Goal: Task Accomplishment & Management: Manage account settings

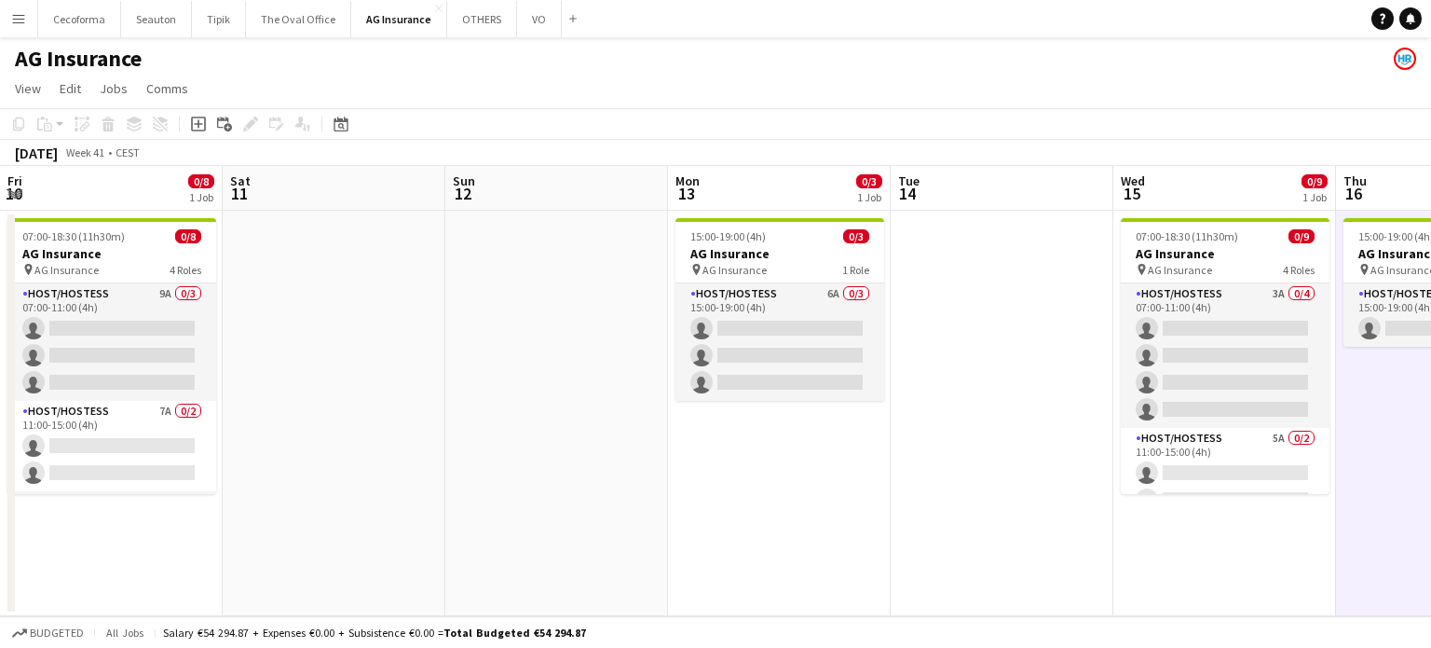
scroll to position [0, 609]
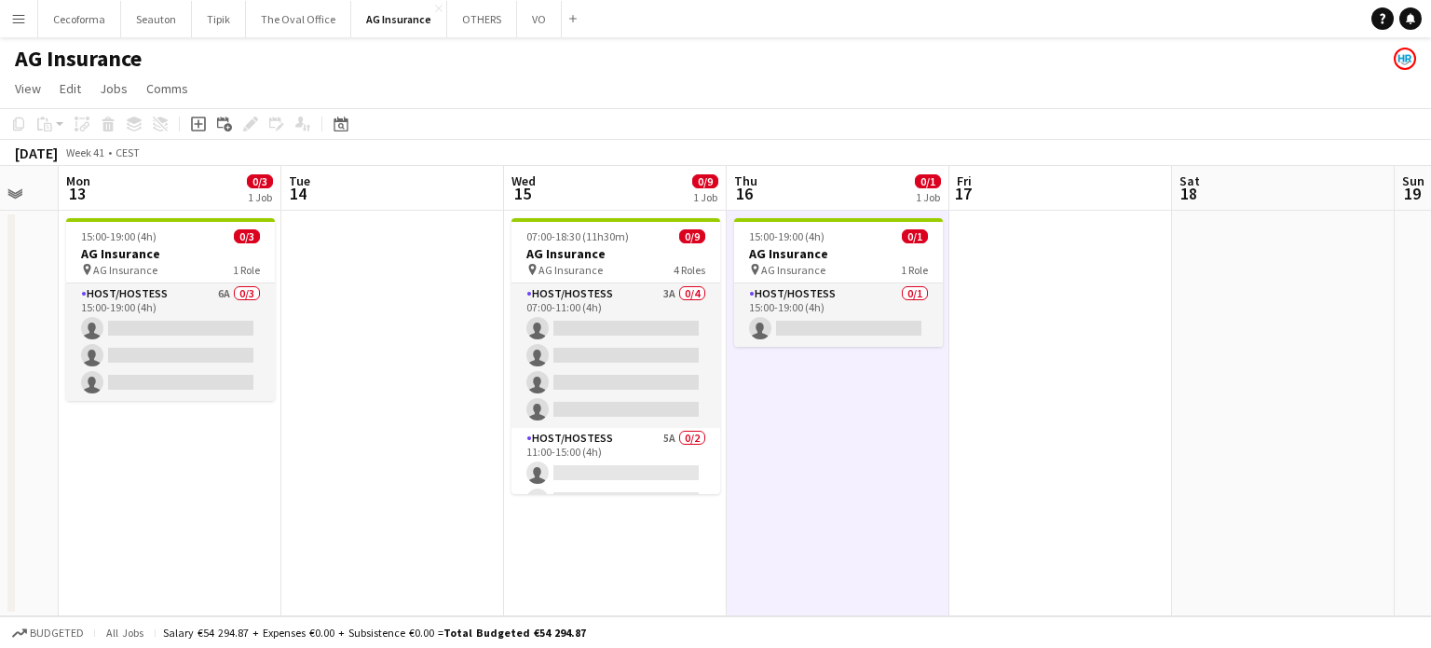
click at [400, 537] on app-date-cell at bounding box center [392, 413] width 223 height 405
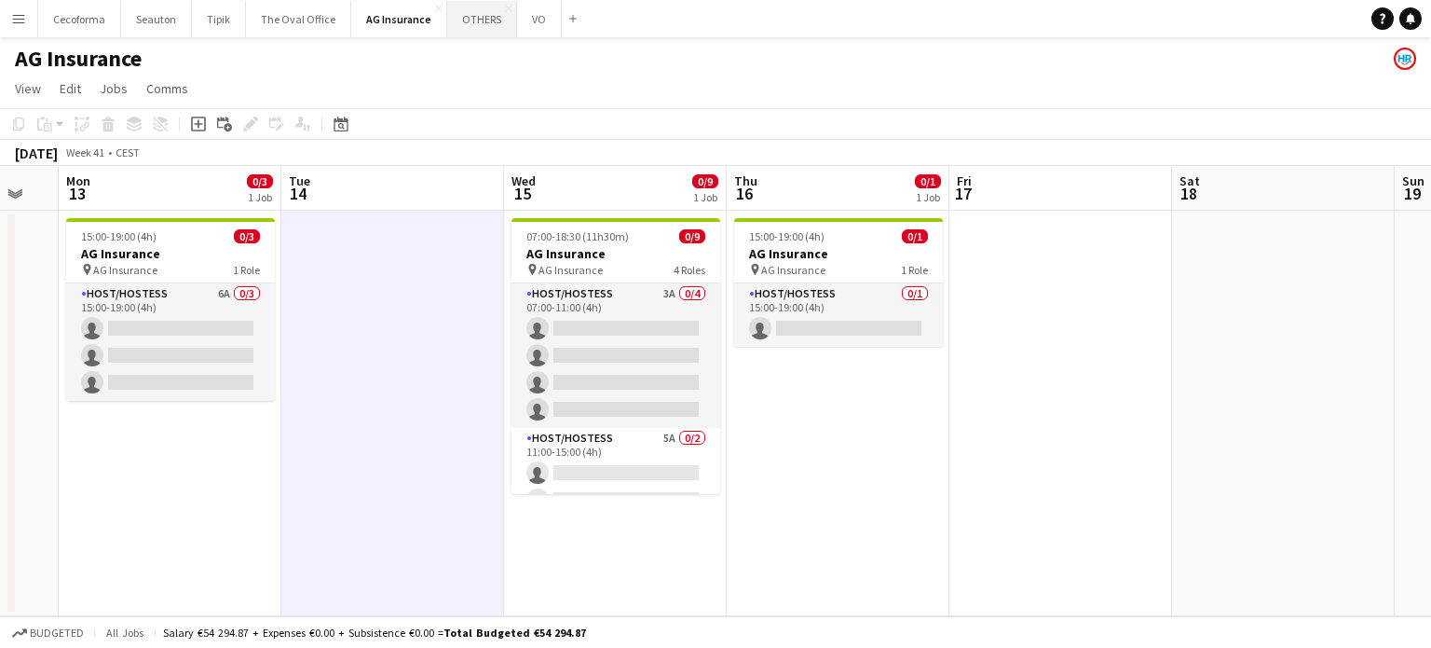
click at [468, 21] on button "OTHERS Close" at bounding box center [482, 19] width 70 height 36
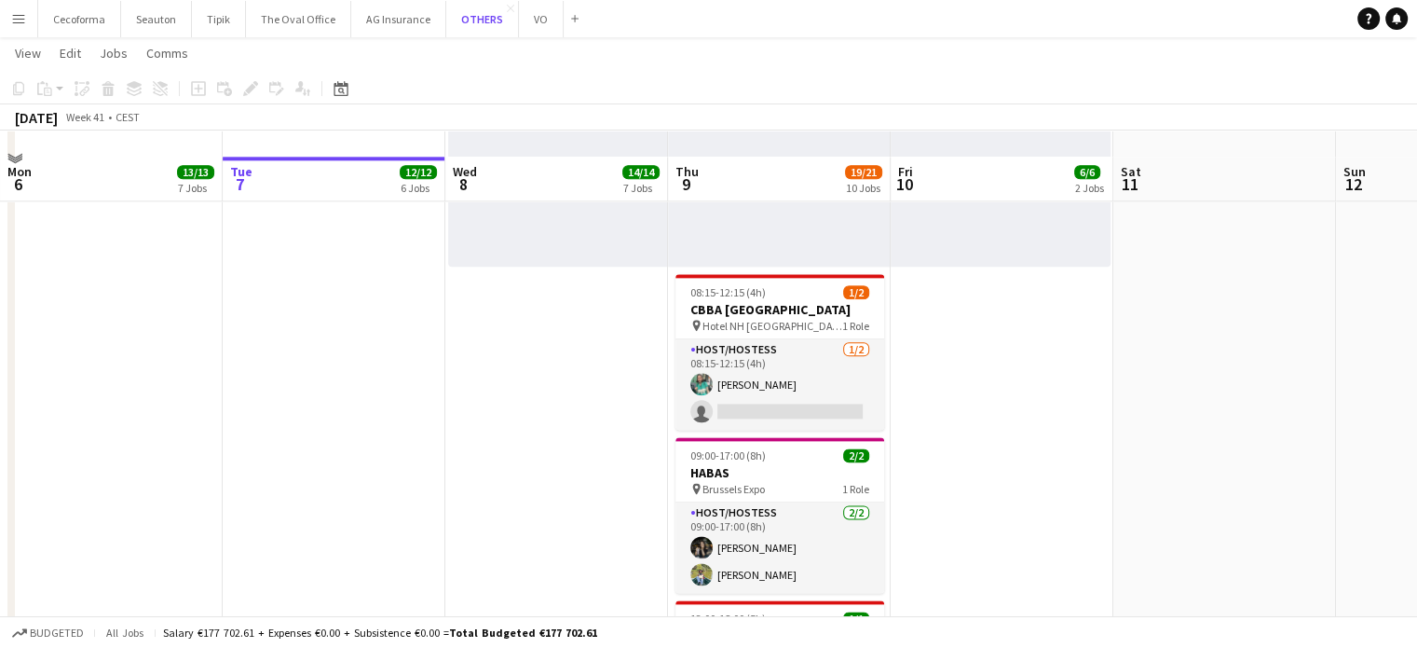
scroll to position [2330, 0]
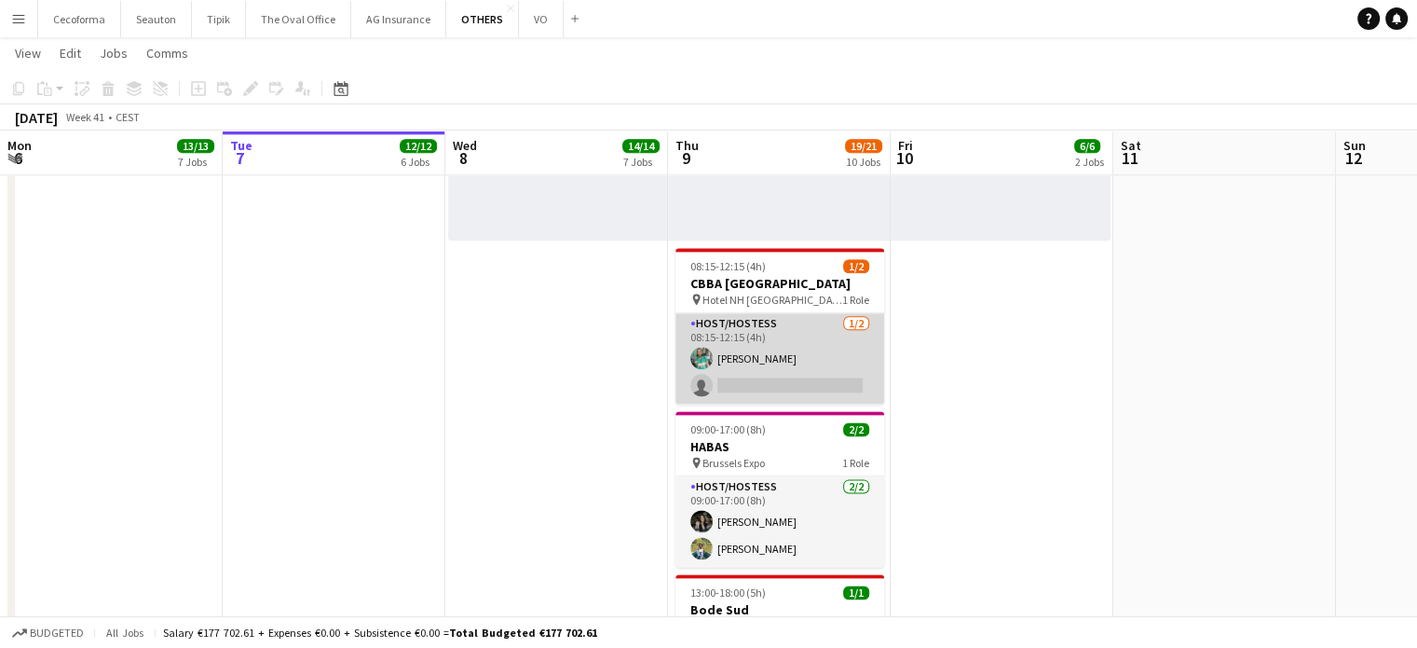
click at [757, 367] on app-card-role "Host/Hostess [DATE] 08:15-12:15 (4h) [PERSON_NAME] single-neutral-actions" at bounding box center [780, 358] width 209 height 90
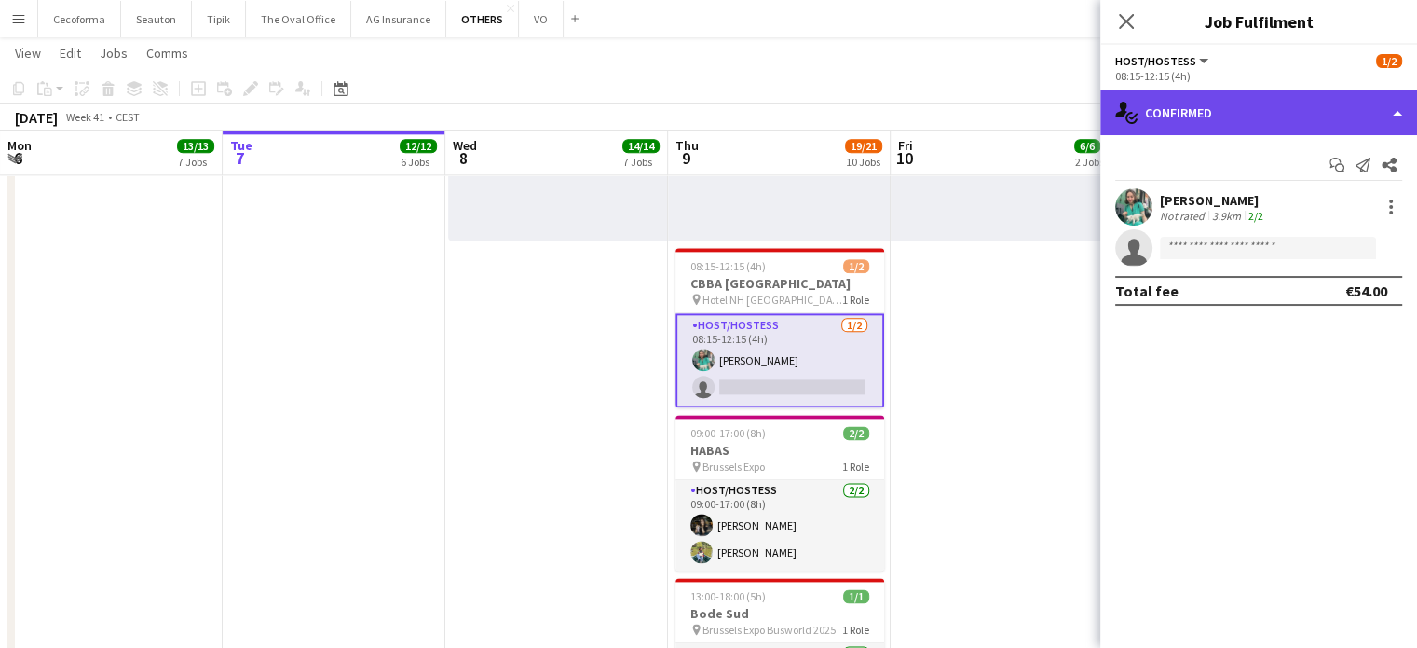
click at [1403, 113] on div "single-neutral-actions-check-2 Confirmed" at bounding box center [1259, 112] width 317 height 45
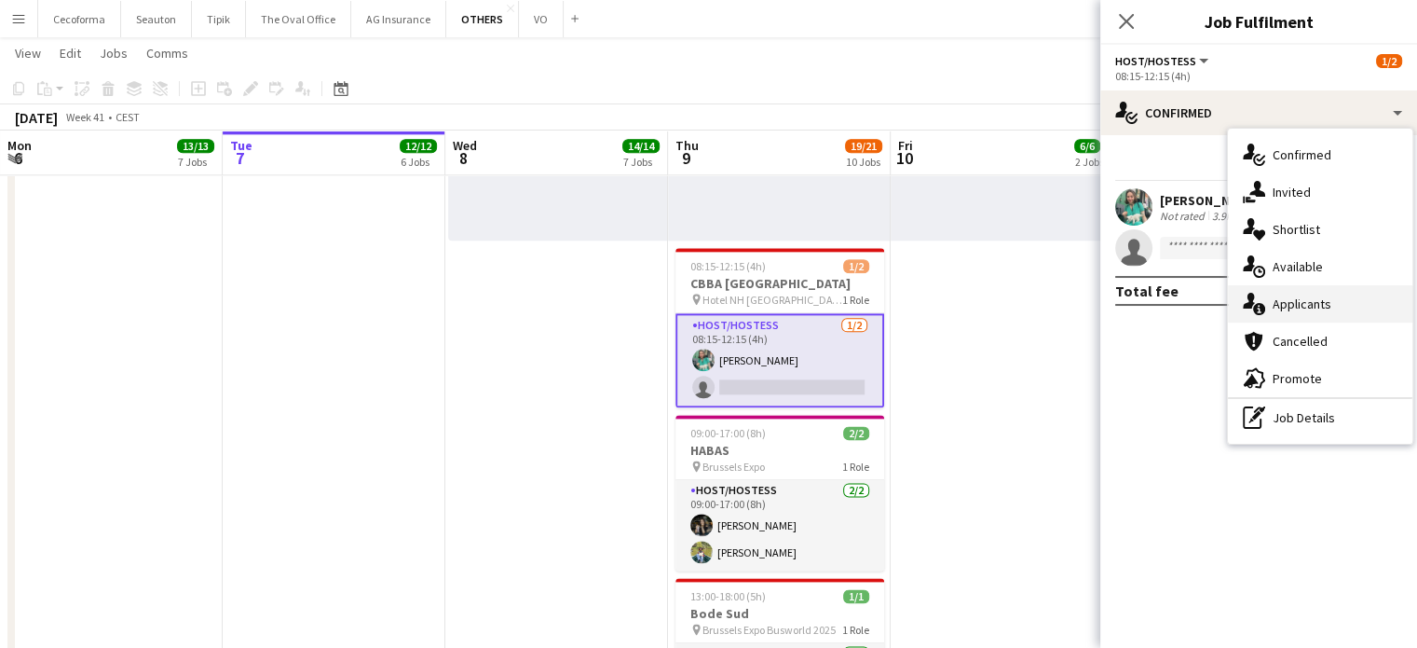
click at [1313, 299] on span "Applicants" at bounding box center [1302, 303] width 59 height 17
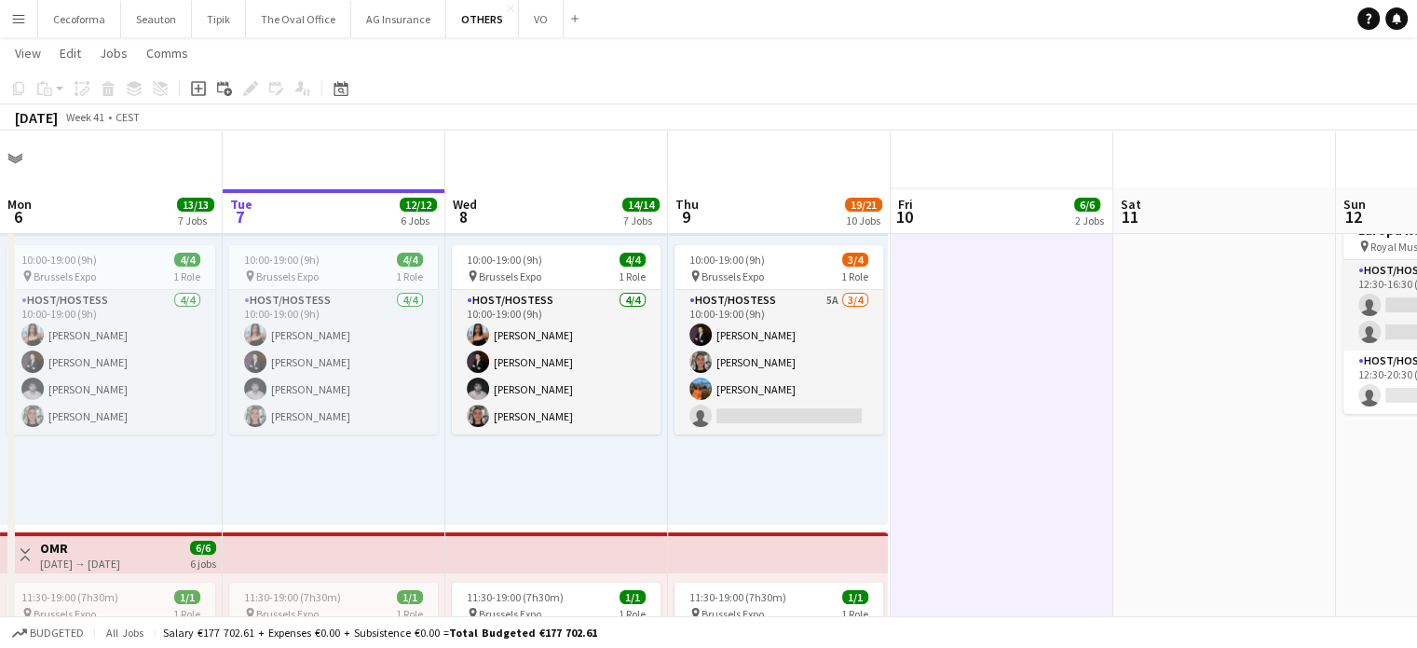
scroll to position [0, 0]
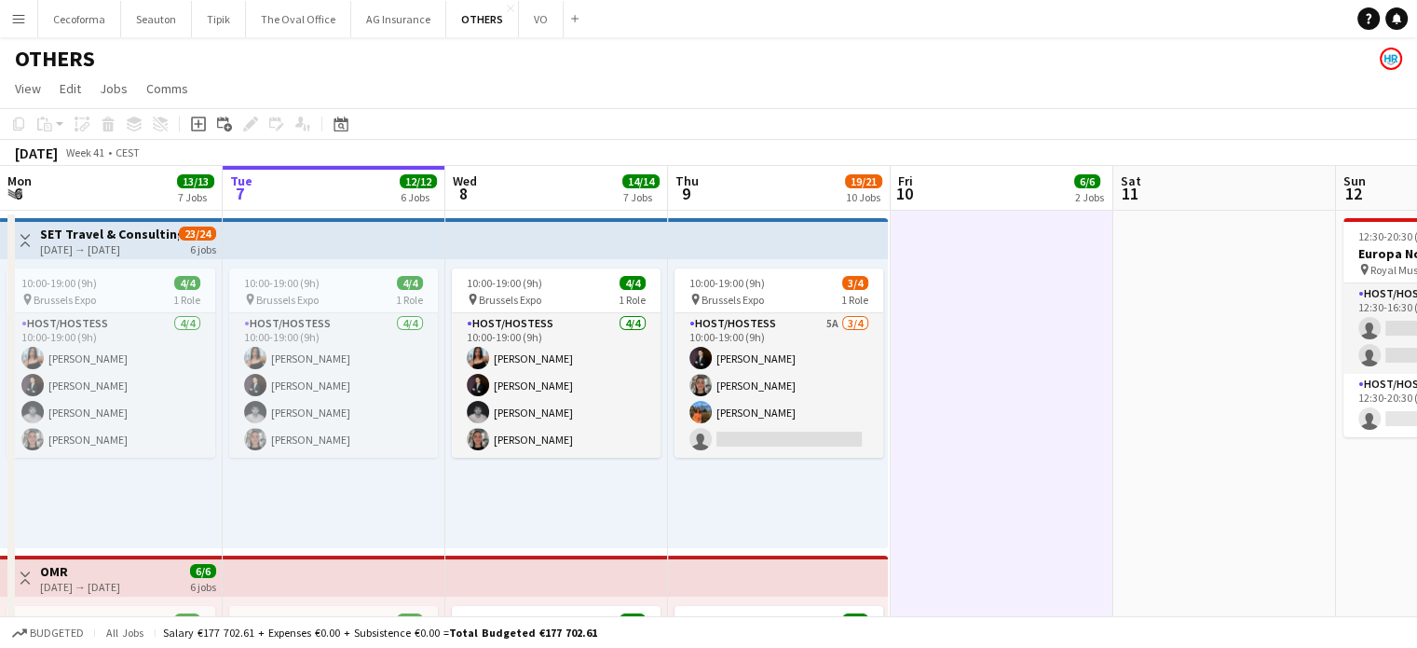
click at [15, 18] on app-icon "Menu" at bounding box center [18, 18] width 15 height 15
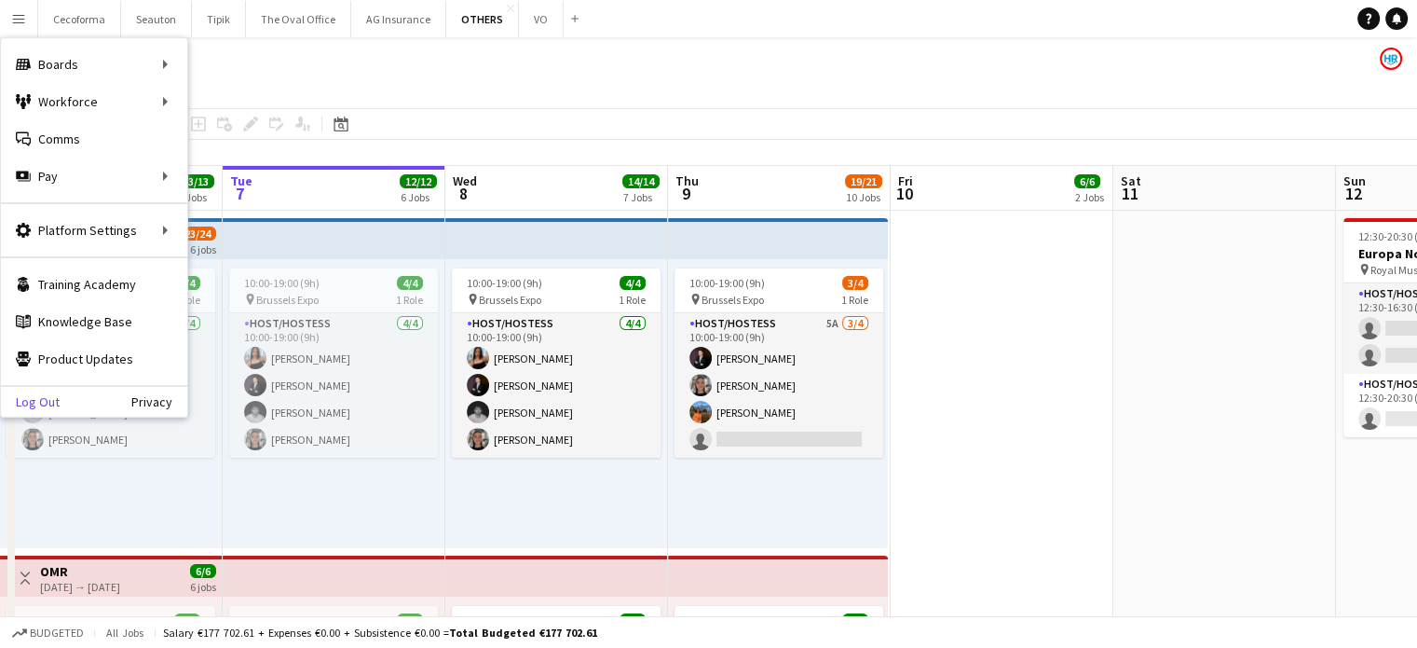
click at [36, 400] on link "Log Out" at bounding box center [30, 401] width 59 height 15
